Goal: Task Accomplishment & Management: Manage account settings

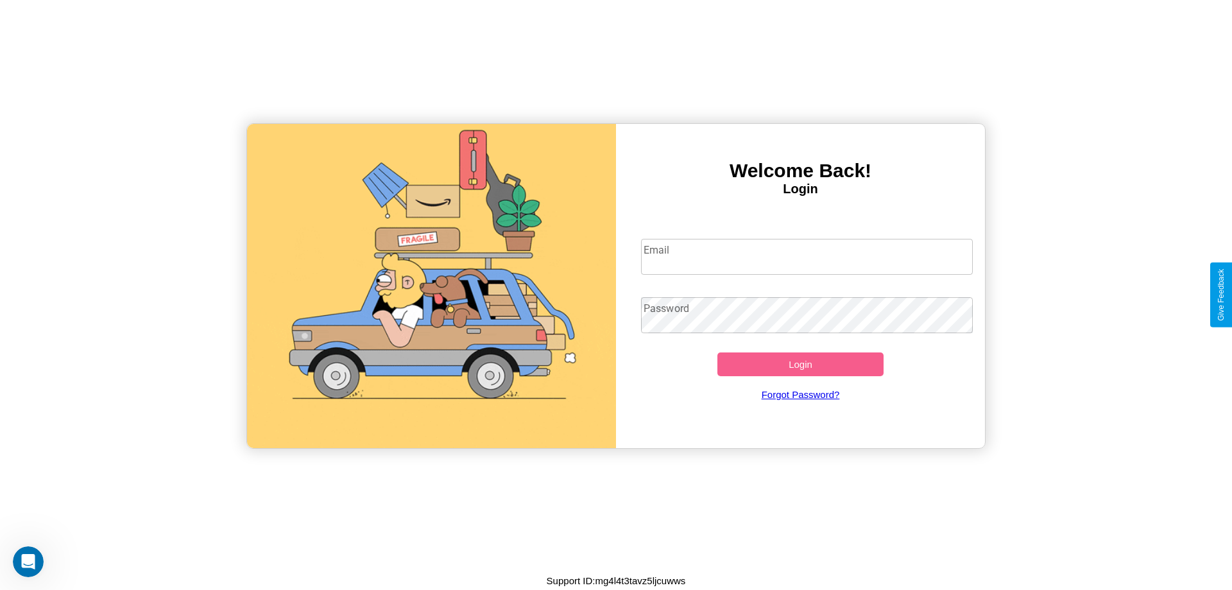
click at [807, 256] on input "Email" at bounding box center [807, 257] width 333 height 36
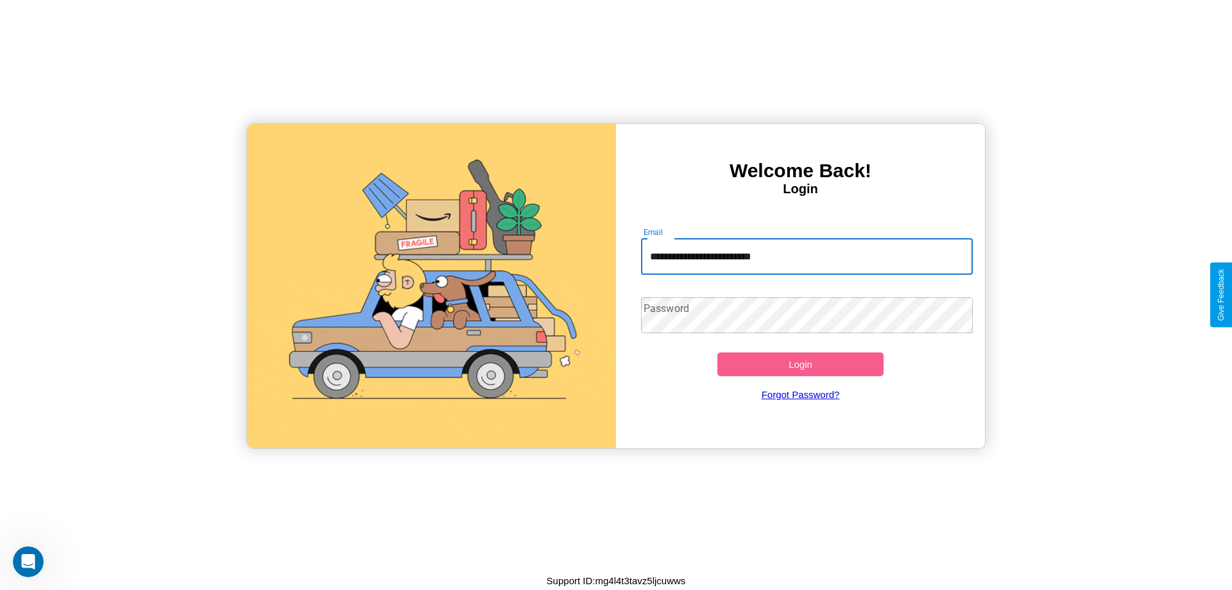
type input "**********"
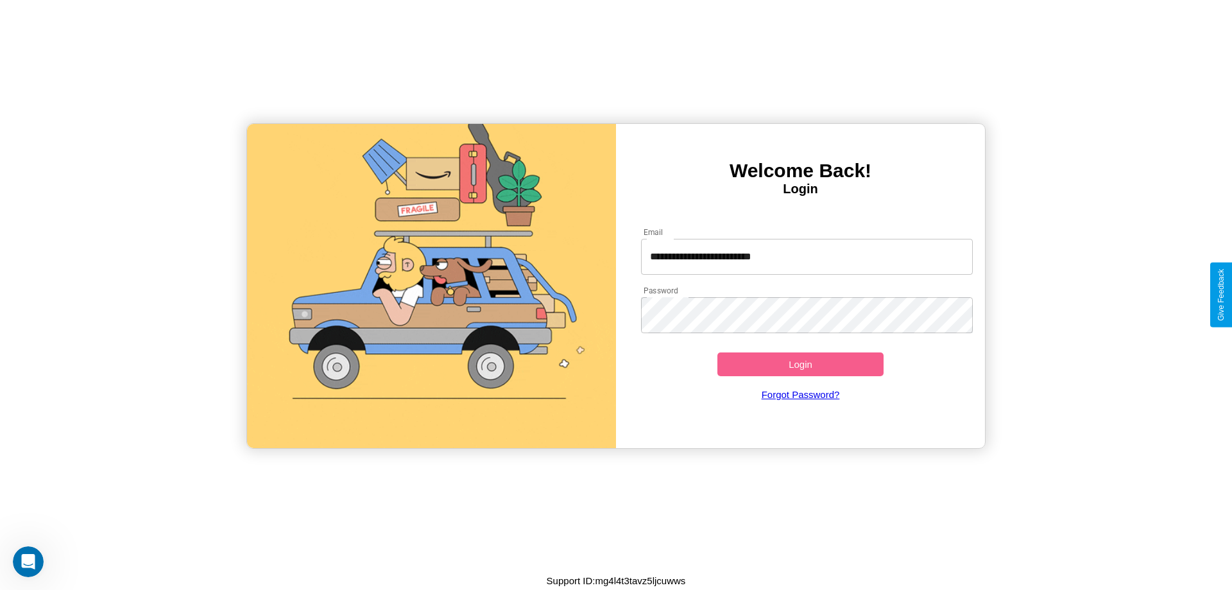
click at [800, 364] on button "Login" at bounding box center [801, 364] width 166 height 24
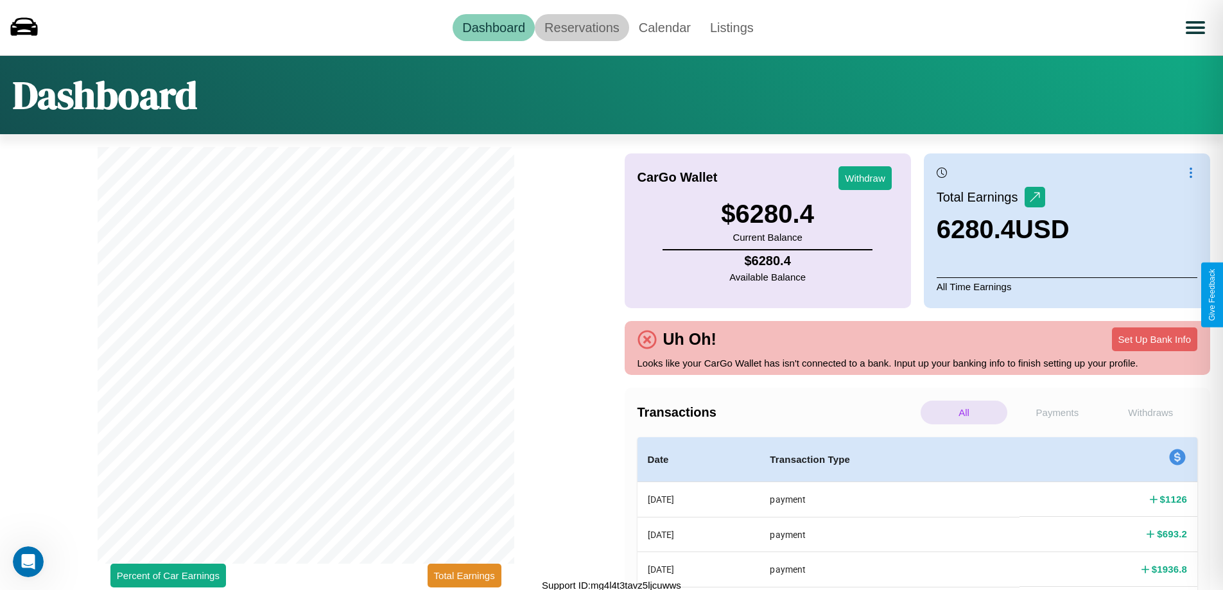
click at [582, 27] on link "Reservations" at bounding box center [582, 27] width 94 height 27
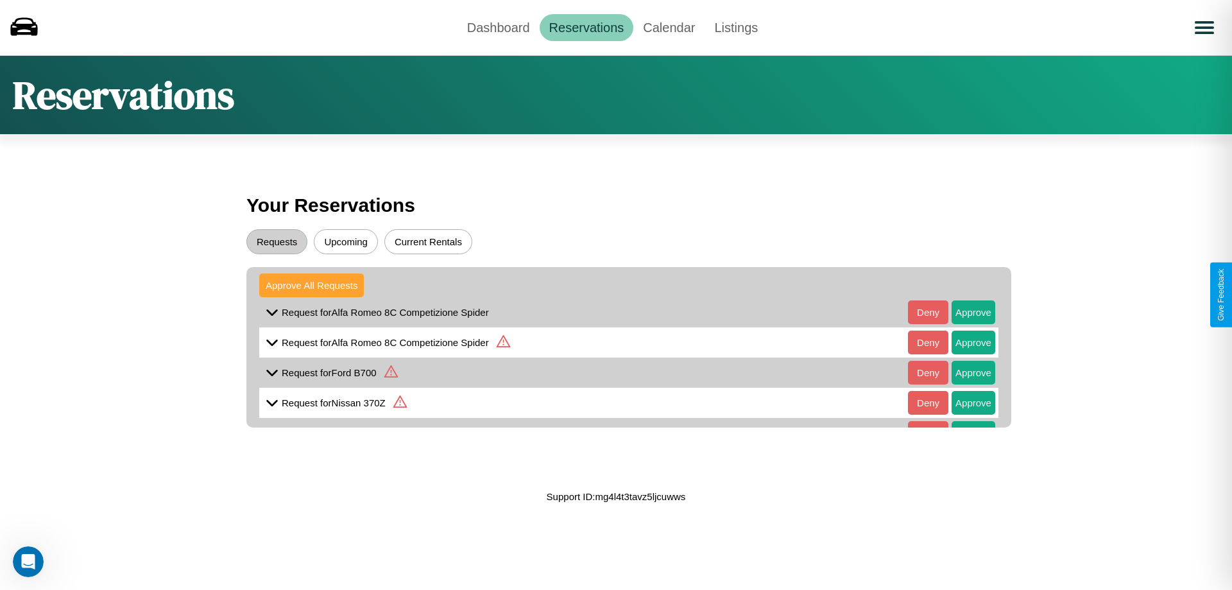
click at [311, 285] on button "Approve All Requests" at bounding box center [311, 285] width 105 height 24
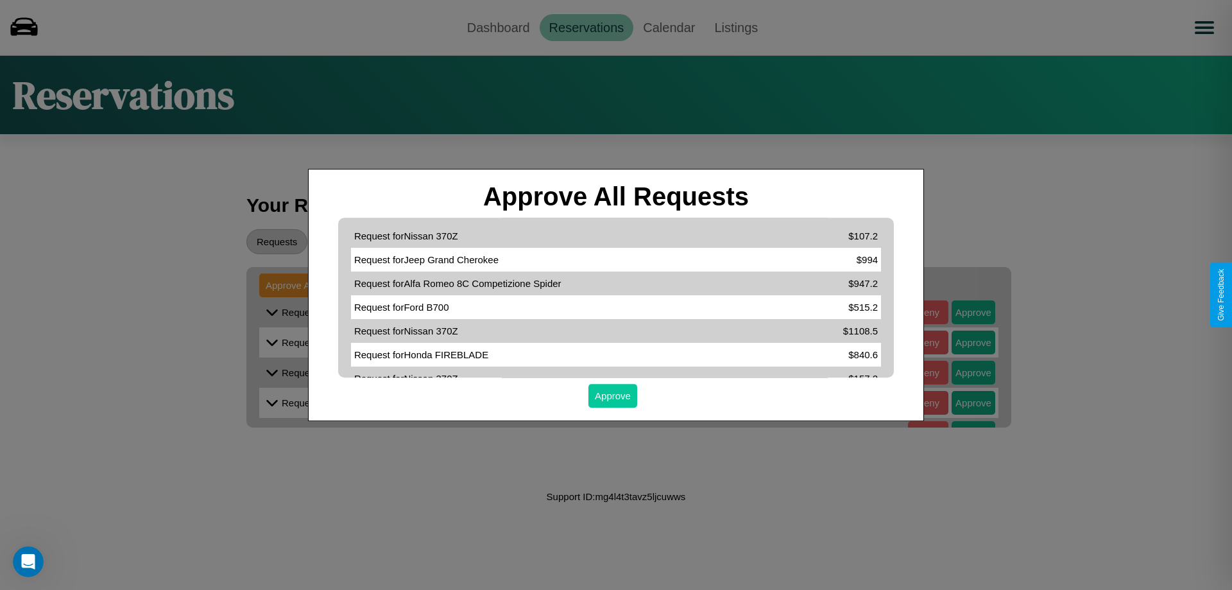
click at [613, 395] on button "Approve" at bounding box center [613, 396] width 49 height 24
click at [669, 27] on div at bounding box center [616, 295] width 1232 height 590
